Goal: Navigation & Orientation: Find specific page/section

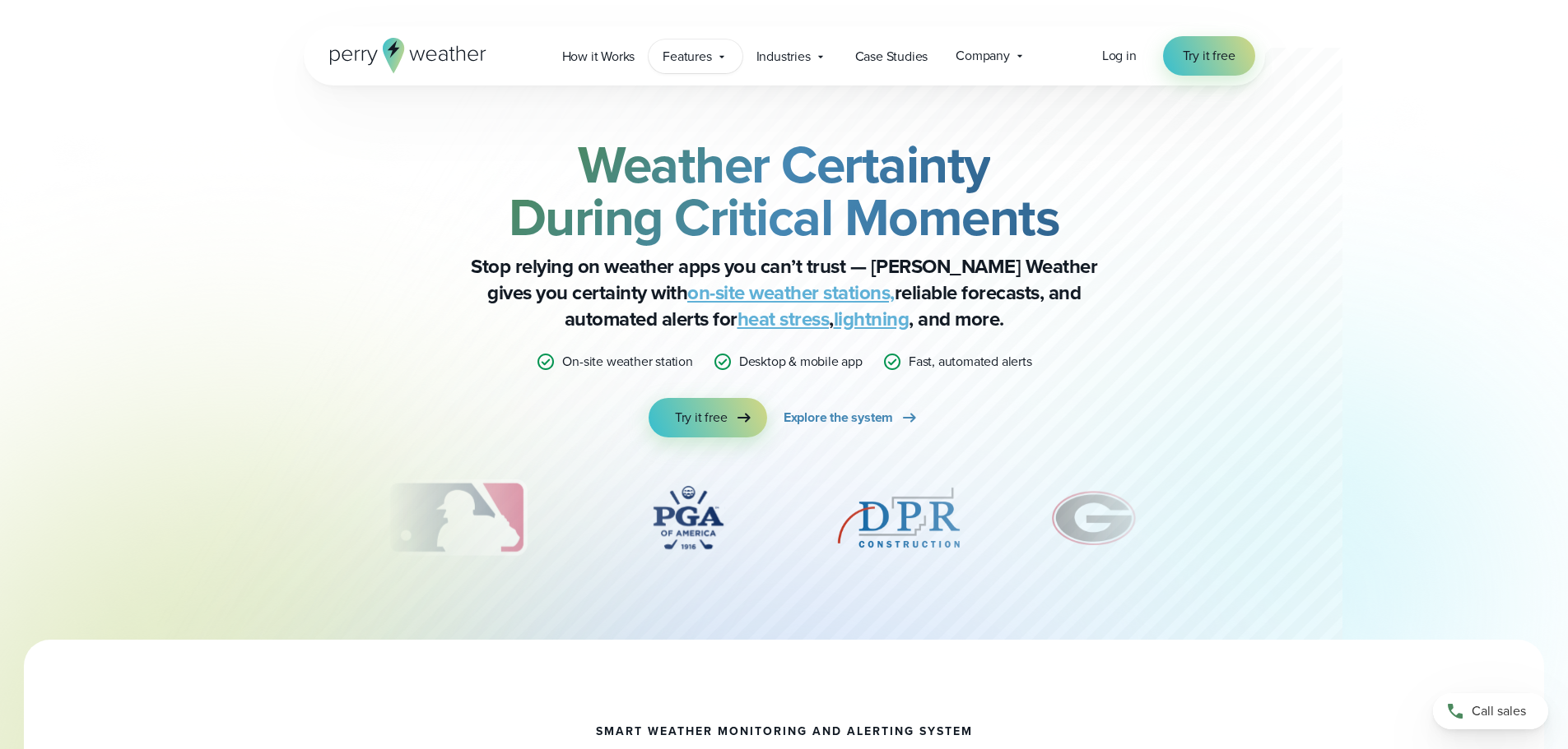
click at [700, 62] on span "Features" at bounding box center [687, 56] width 49 height 20
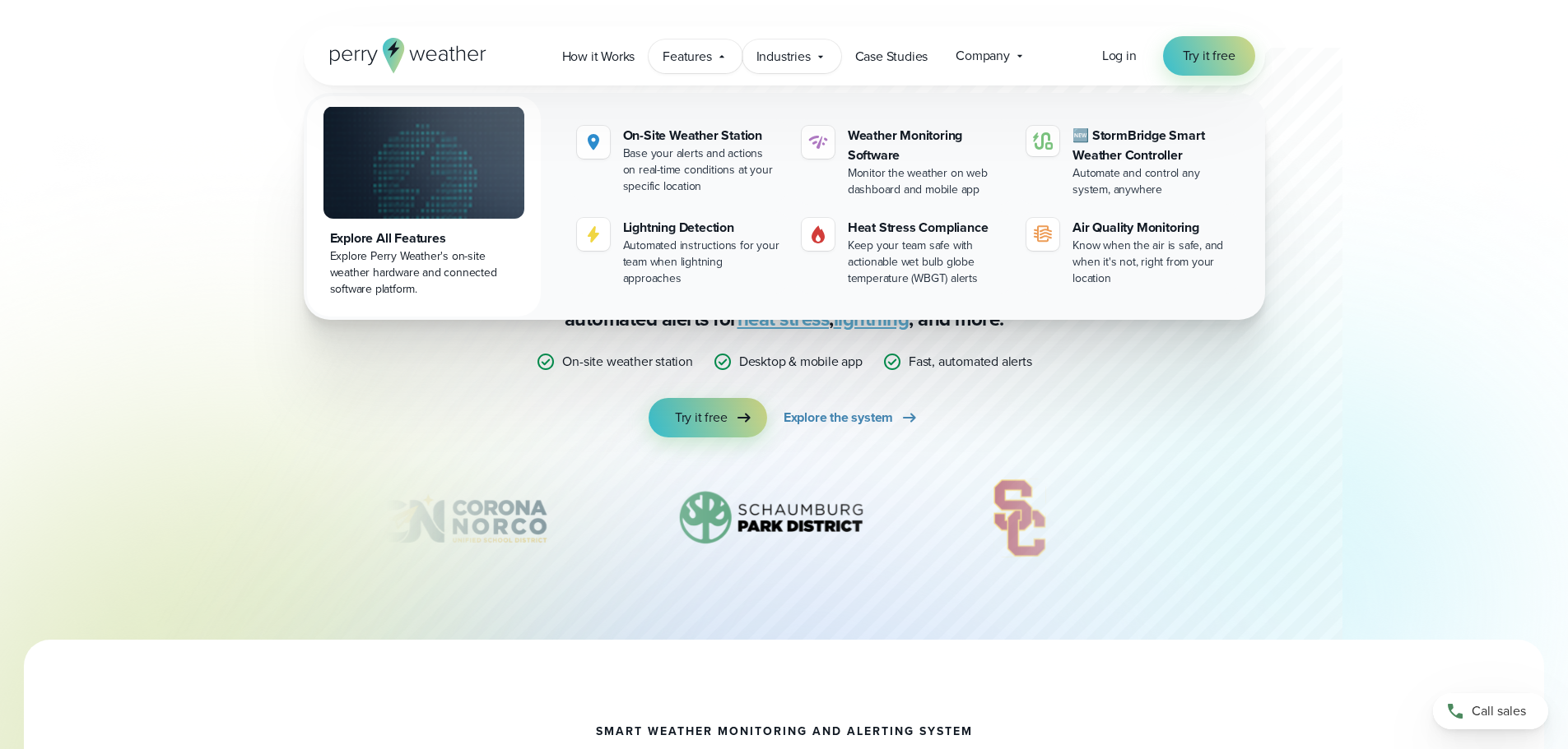
click at [805, 62] on span "Industries" at bounding box center [783, 56] width 54 height 20
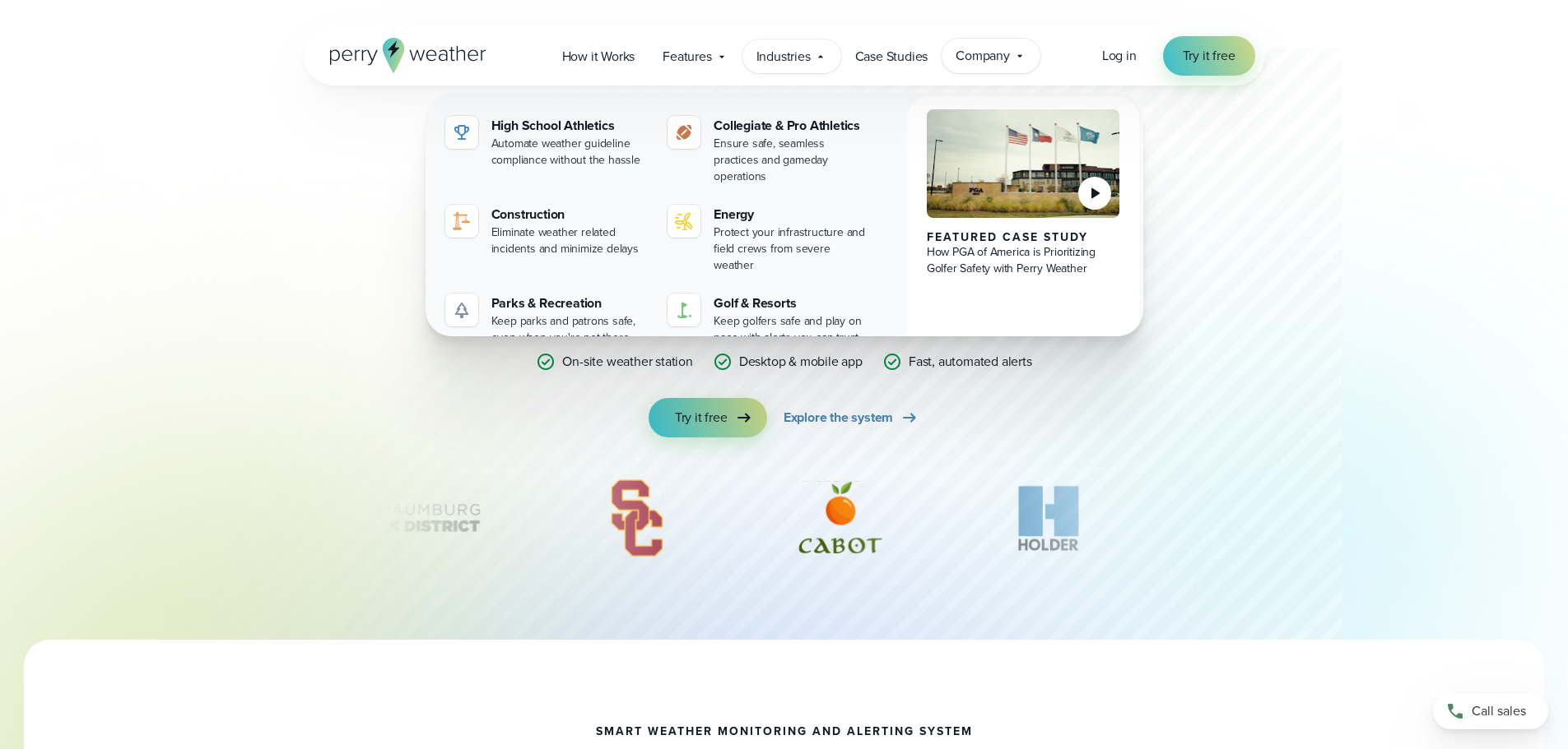
click at [1018, 56] on icon at bounding box center [1020, 56] width 13 height 13
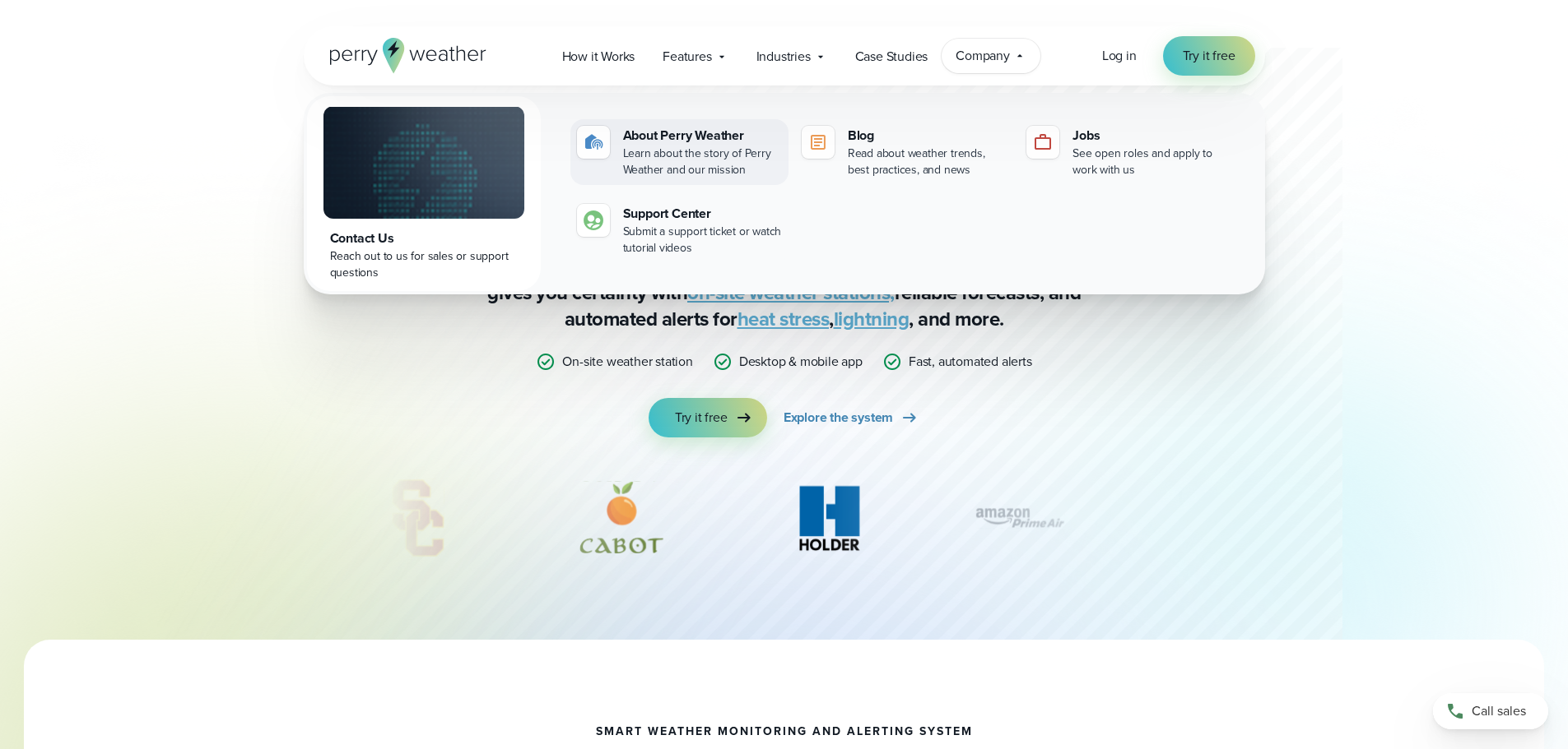
click at [692, 134] on div "About Perry Weather" at bounding box center [703, 135] width 159 height 20
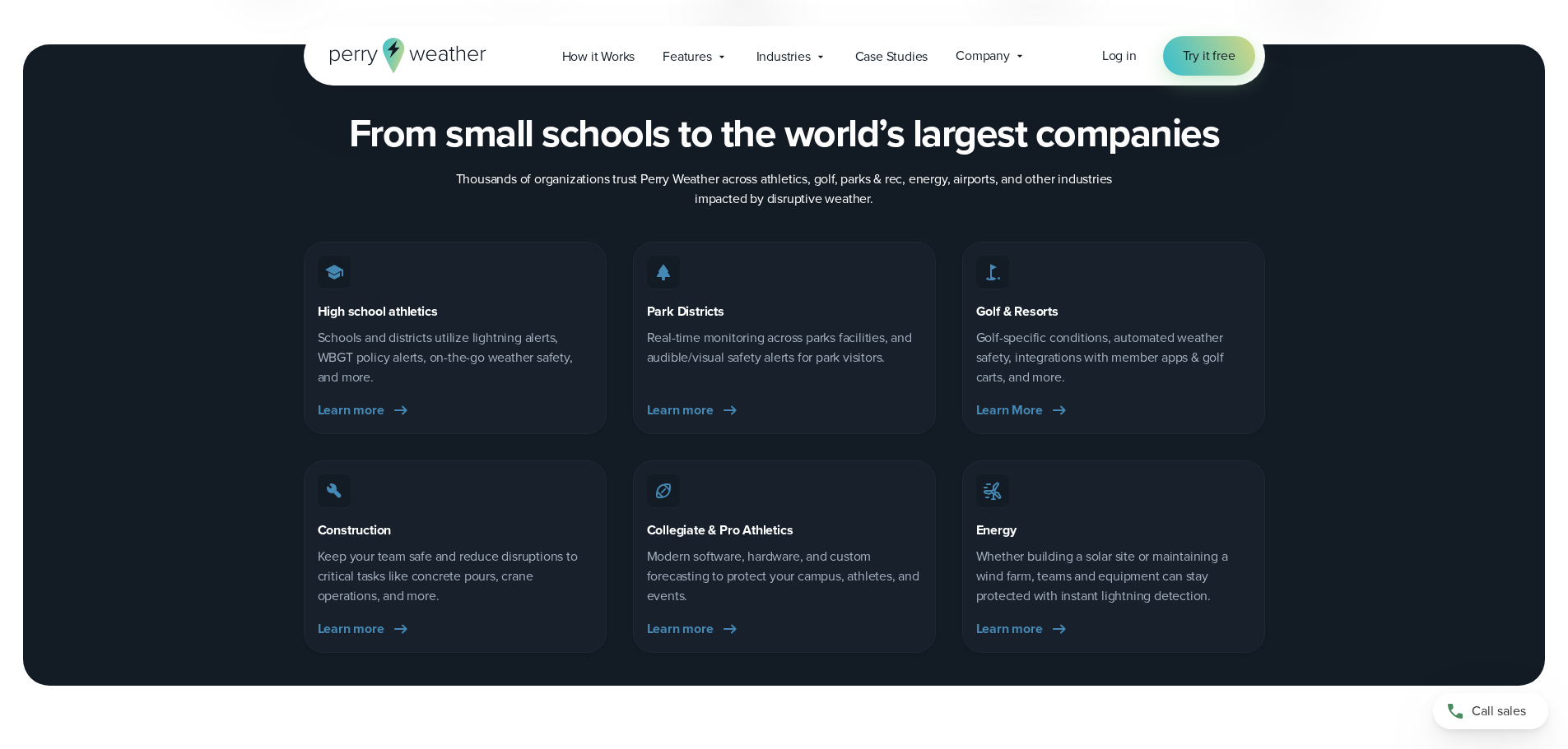
scroll to position [2271, 0]
